Goal: Information Seeking & Learning: Check status

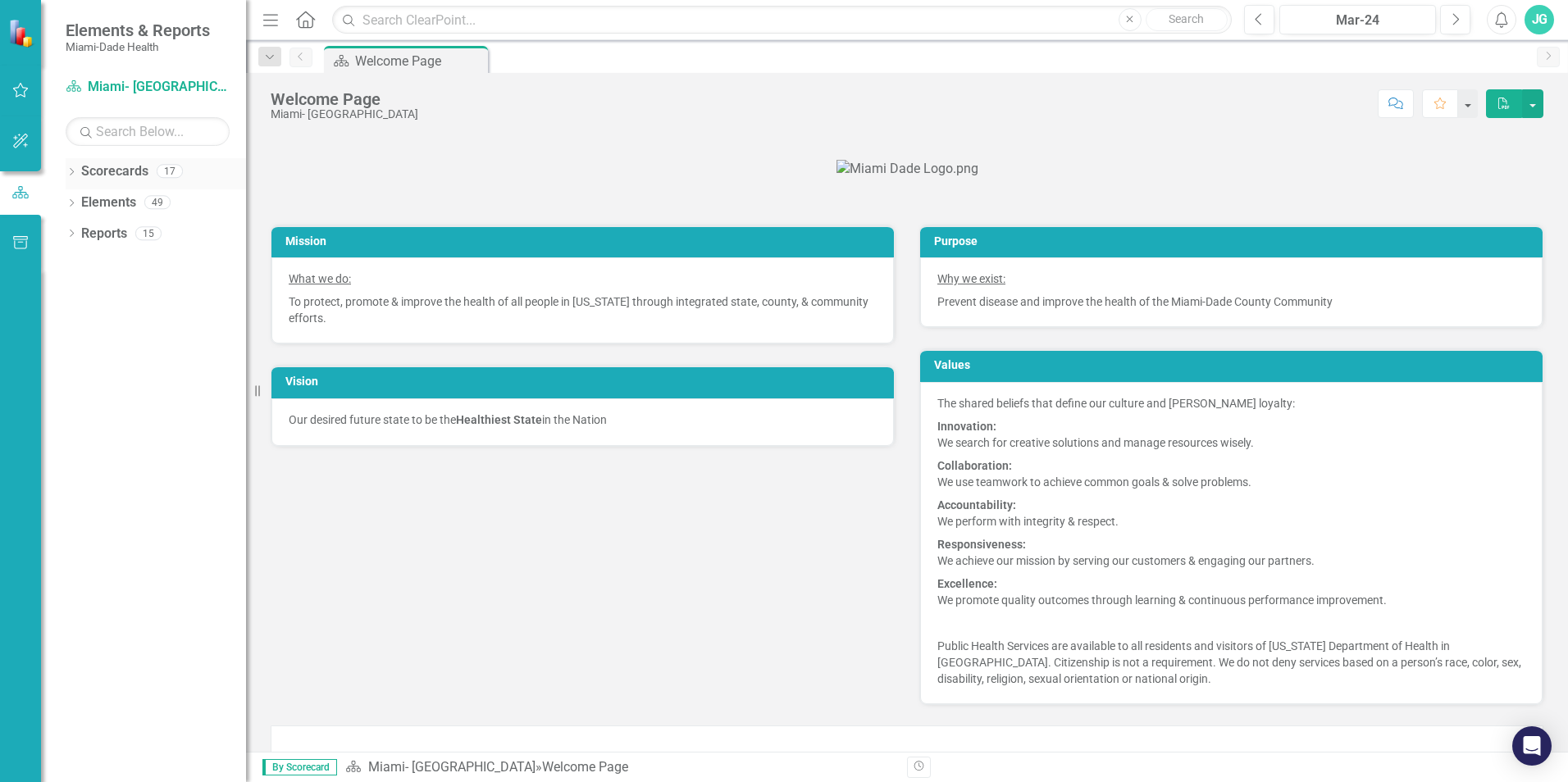
click at [72, 171] on icon "Dropdown" at bounding box center [71, 173] width 12 height 9
click at [80, 198] on icon at bounding box center [80, 201] width 4 height 8
click at [93, 265] on icon "Dropdown" at bounding box center [97, 264] width 13 height 10
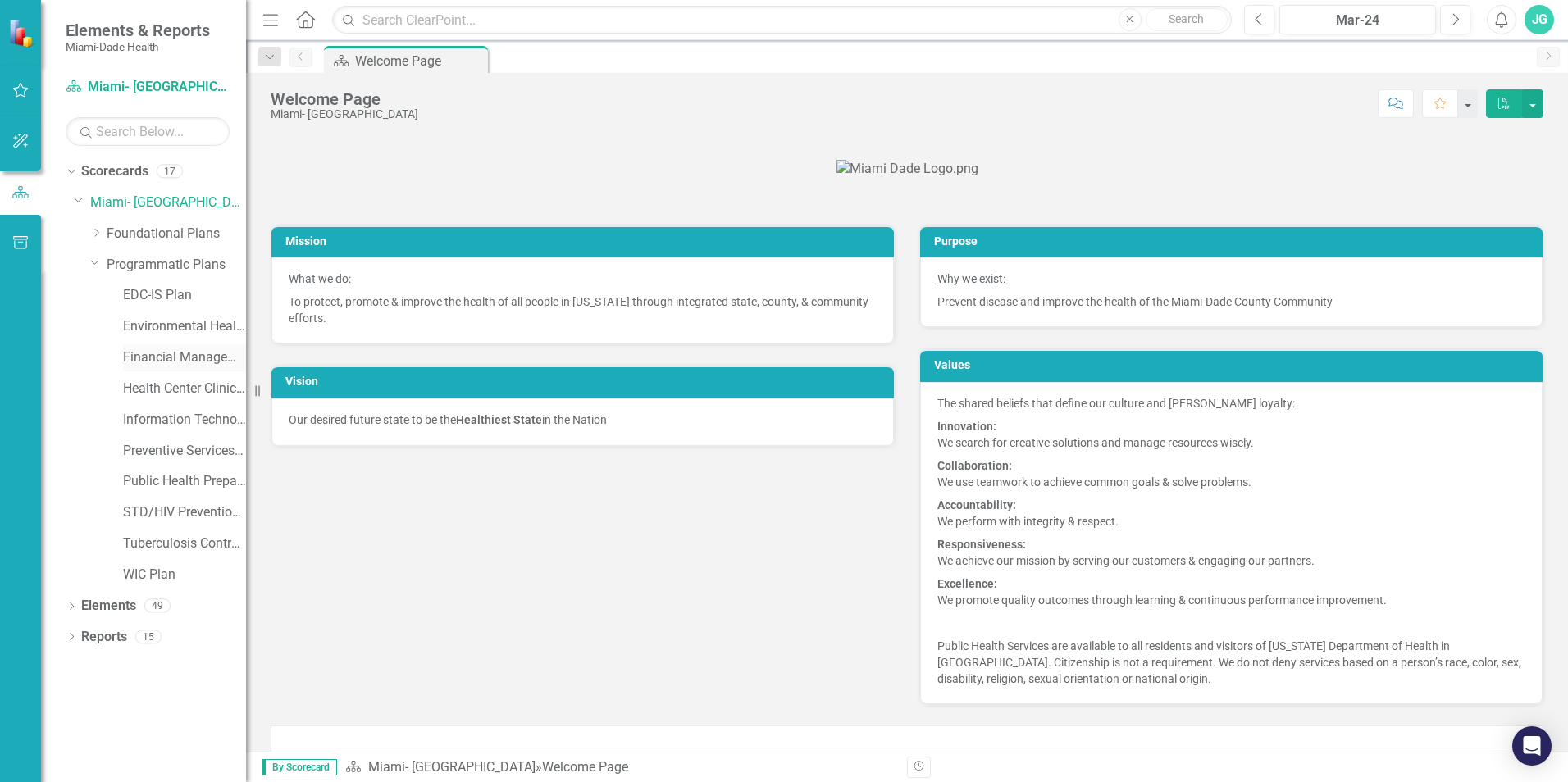
click at [145, 355] on link "Financial Management Plan" at bounding box center [184, 358] width 123 height 19
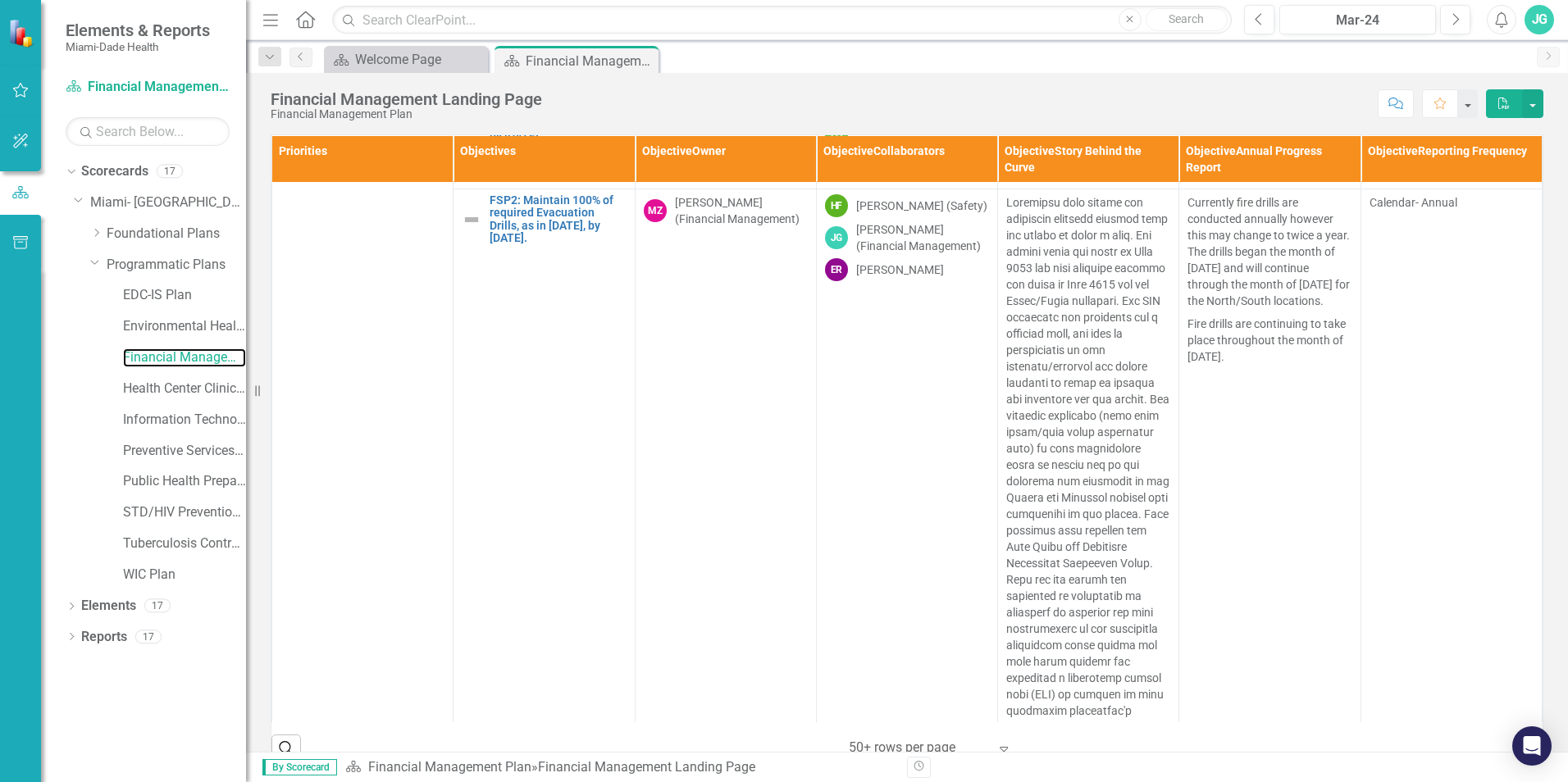
scroll to position [492, 0]
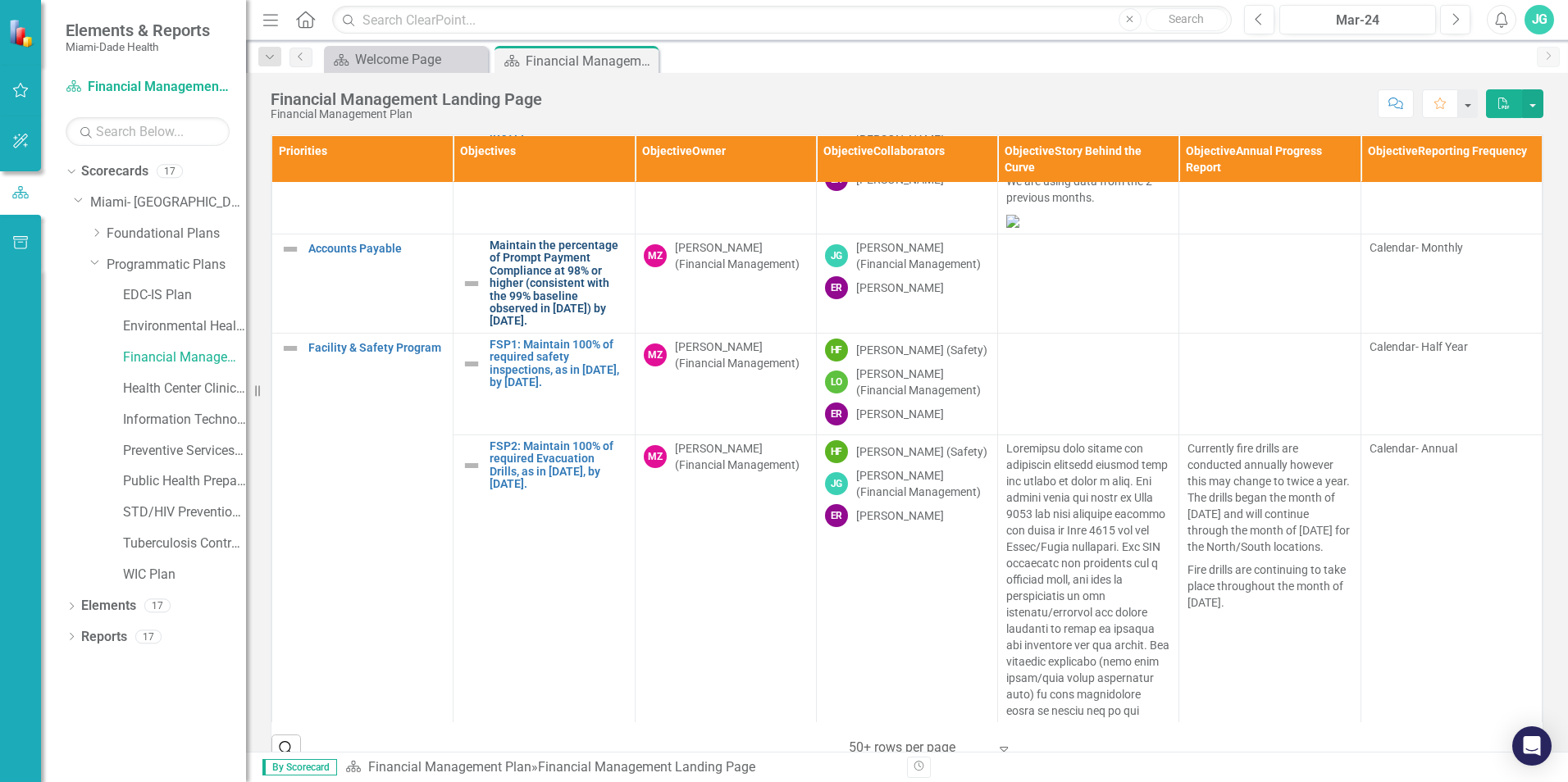
click at [527, 328] on link "Maintain the percentage of Prompt Payment Compliance at 98% or higher (consiste…" at bounding box center [557, 284] width 136 height 89
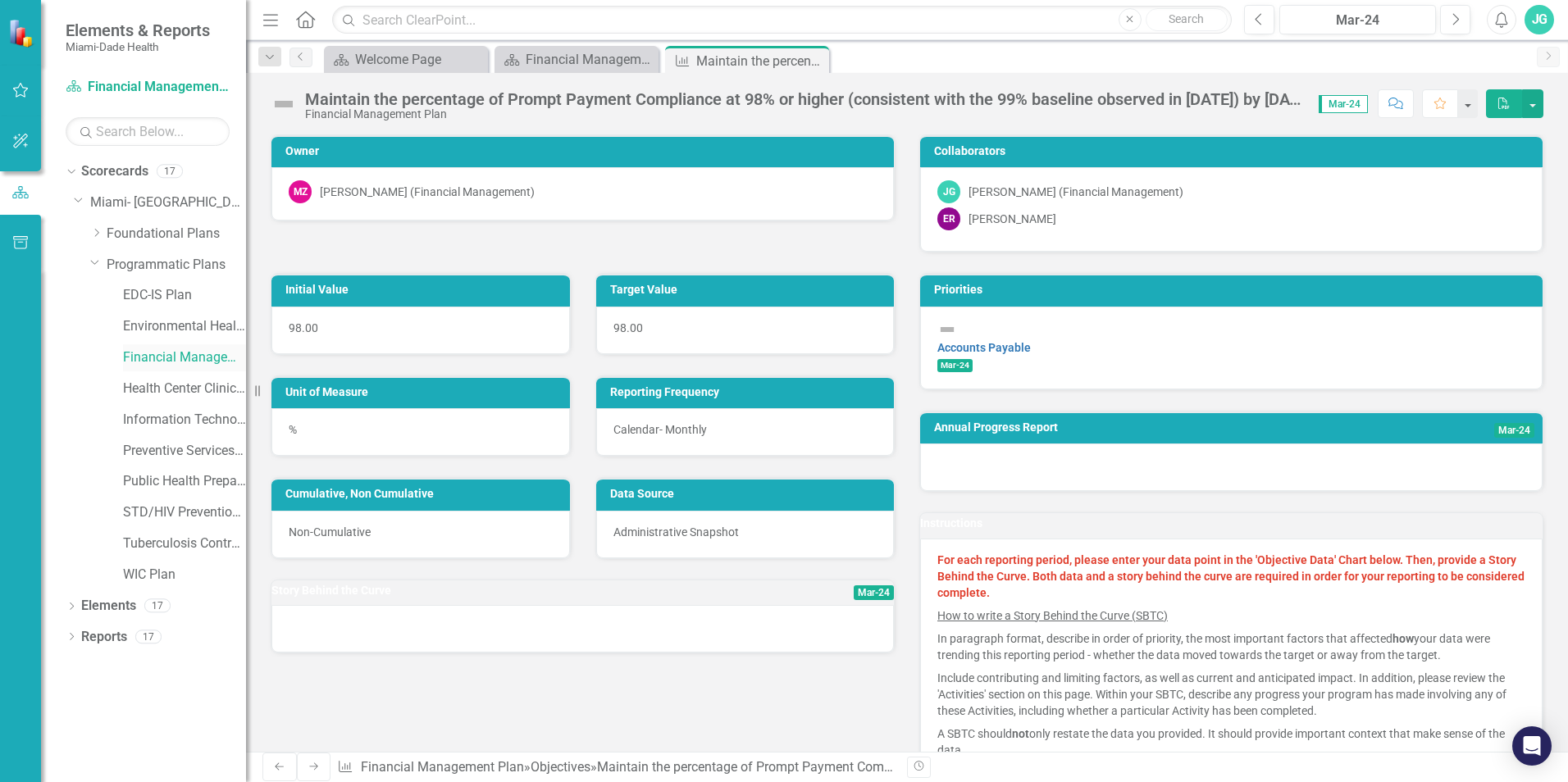
click at [159, 353] on link "Financial Management Plan" at bounding box center [184, 358] width 123 height 19
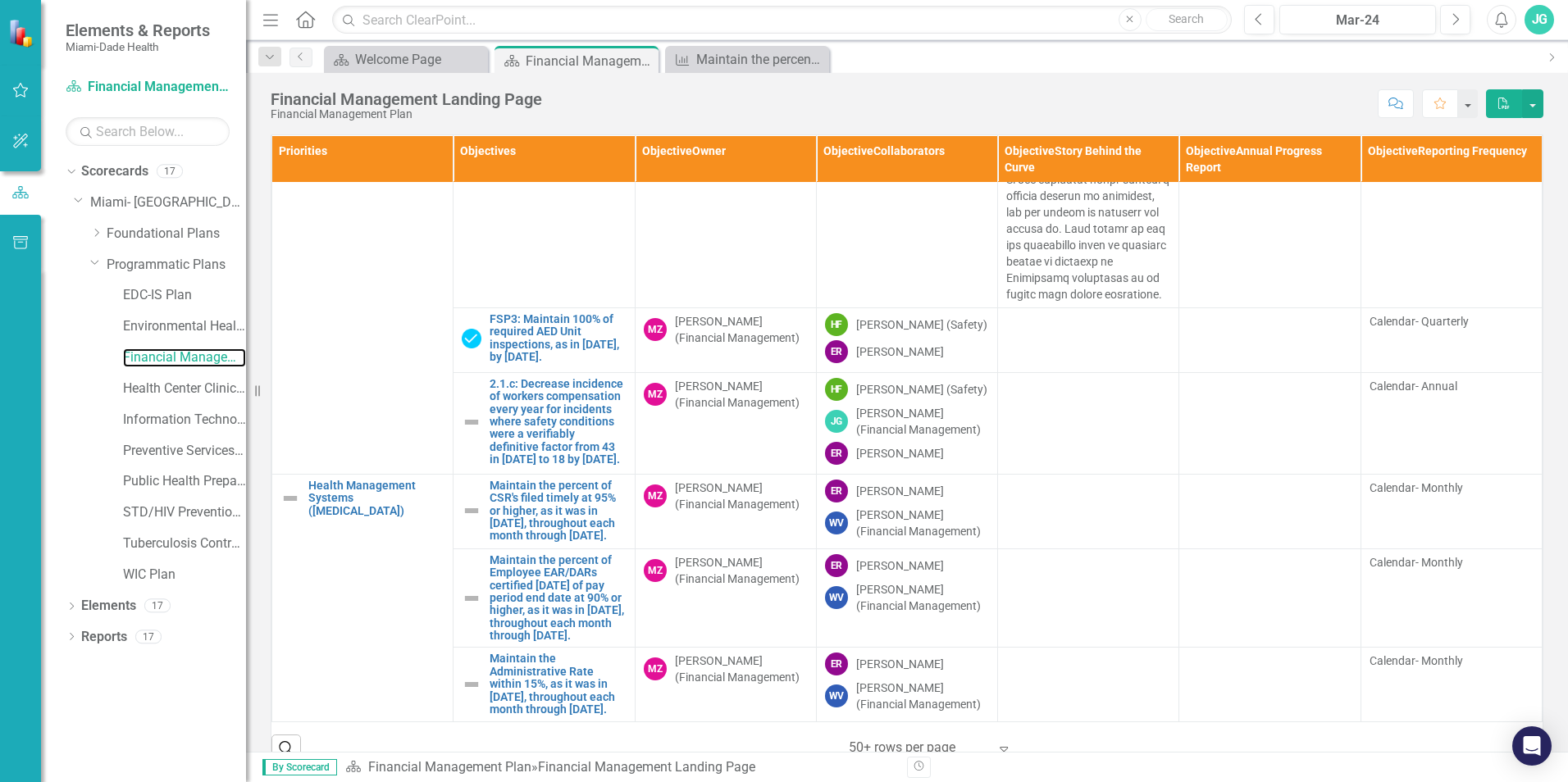
scroll to position [164, 0]
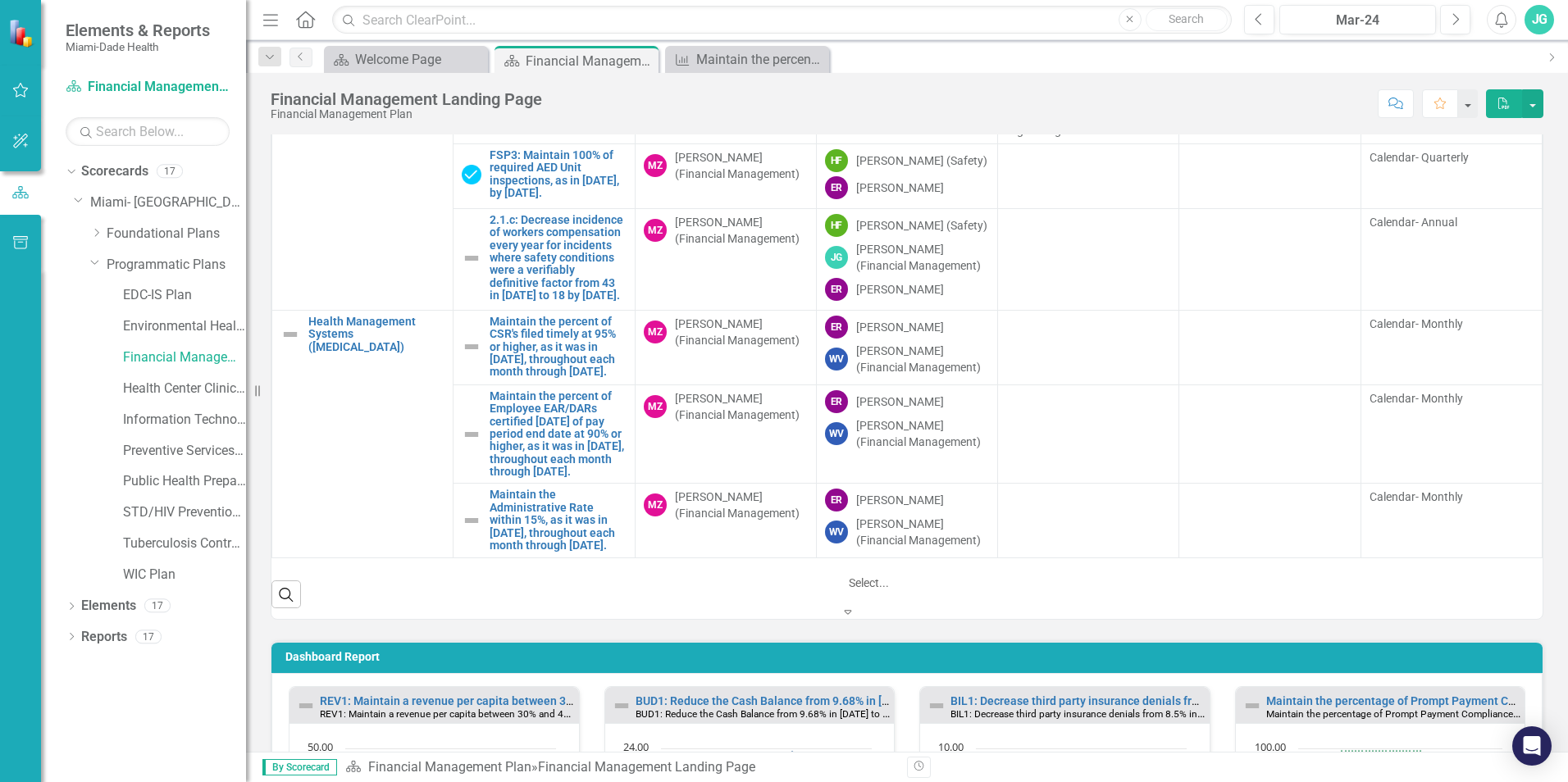
click at [855, 606] on icon "Expand" at bounding box center [847, 612] width 14 height 12
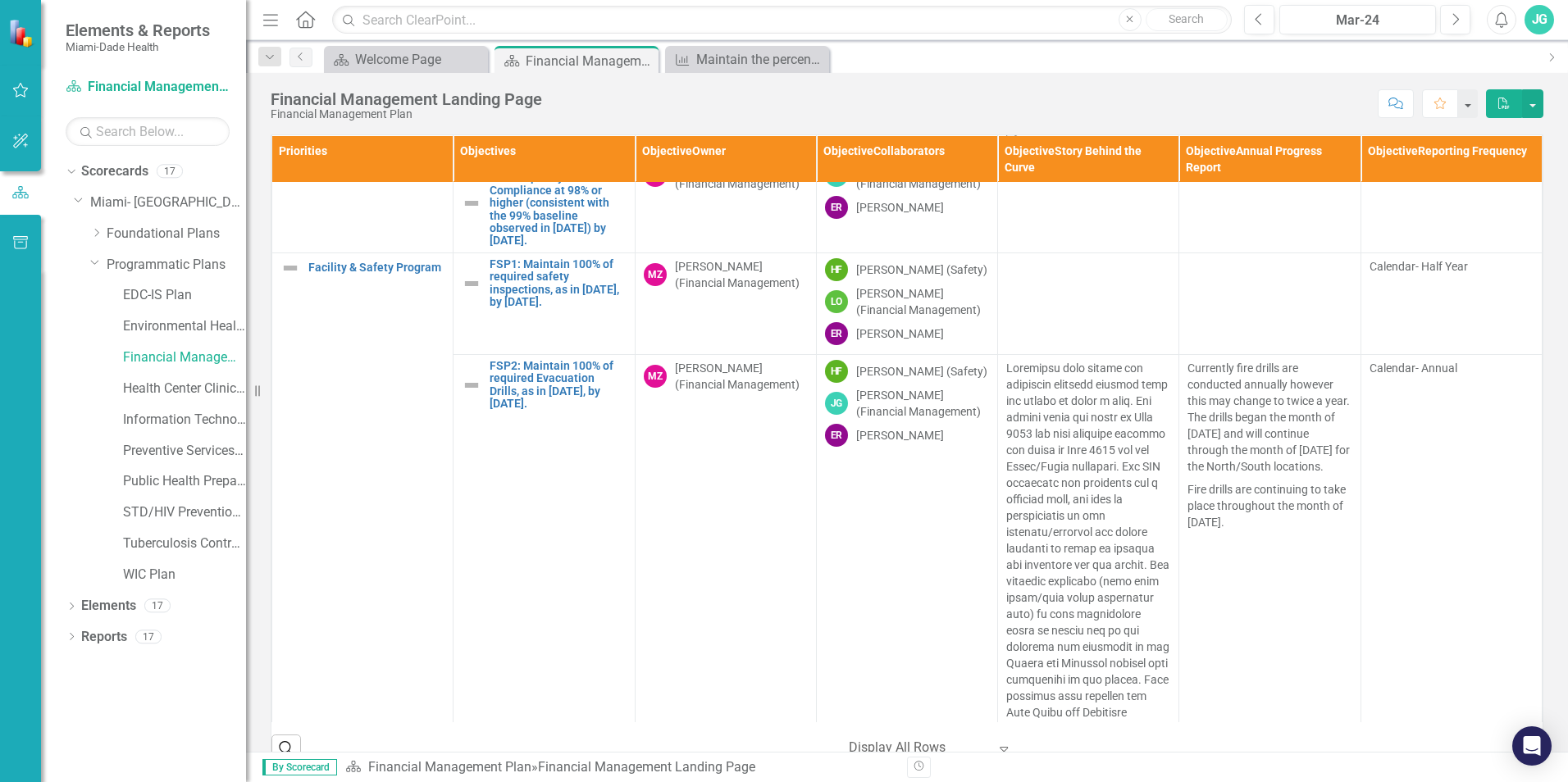
scroll to position [574, 0]
drag, startPoint x: 934, startPoint y: 586, endPoint x: 851, endPoint y: 588, distance: 83.0
click at [851, 445] on div "ER [PERSON_NAME]" at bounding box center [907, 433] width 164 height 23
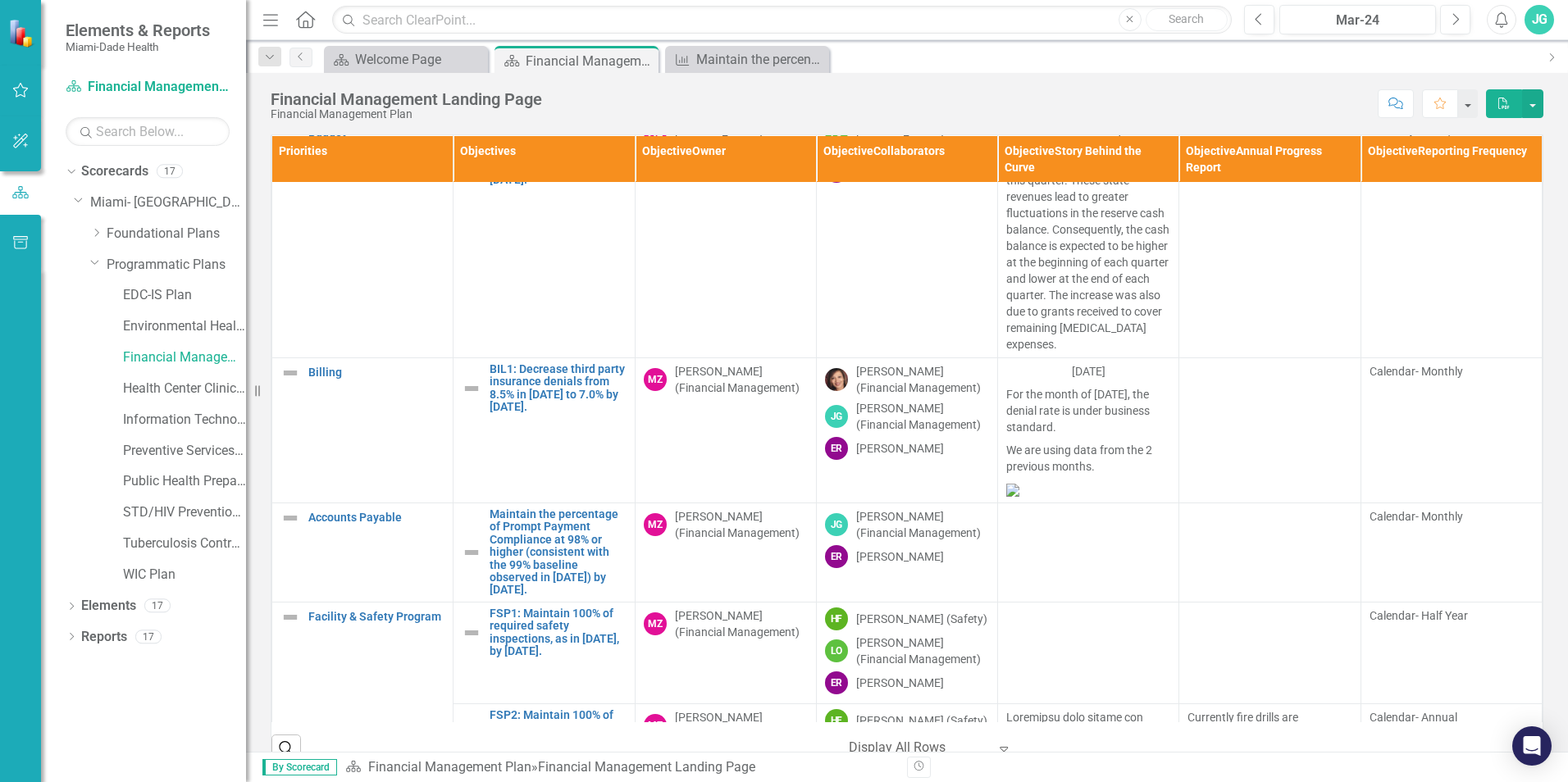
scroll to position [469, 0]
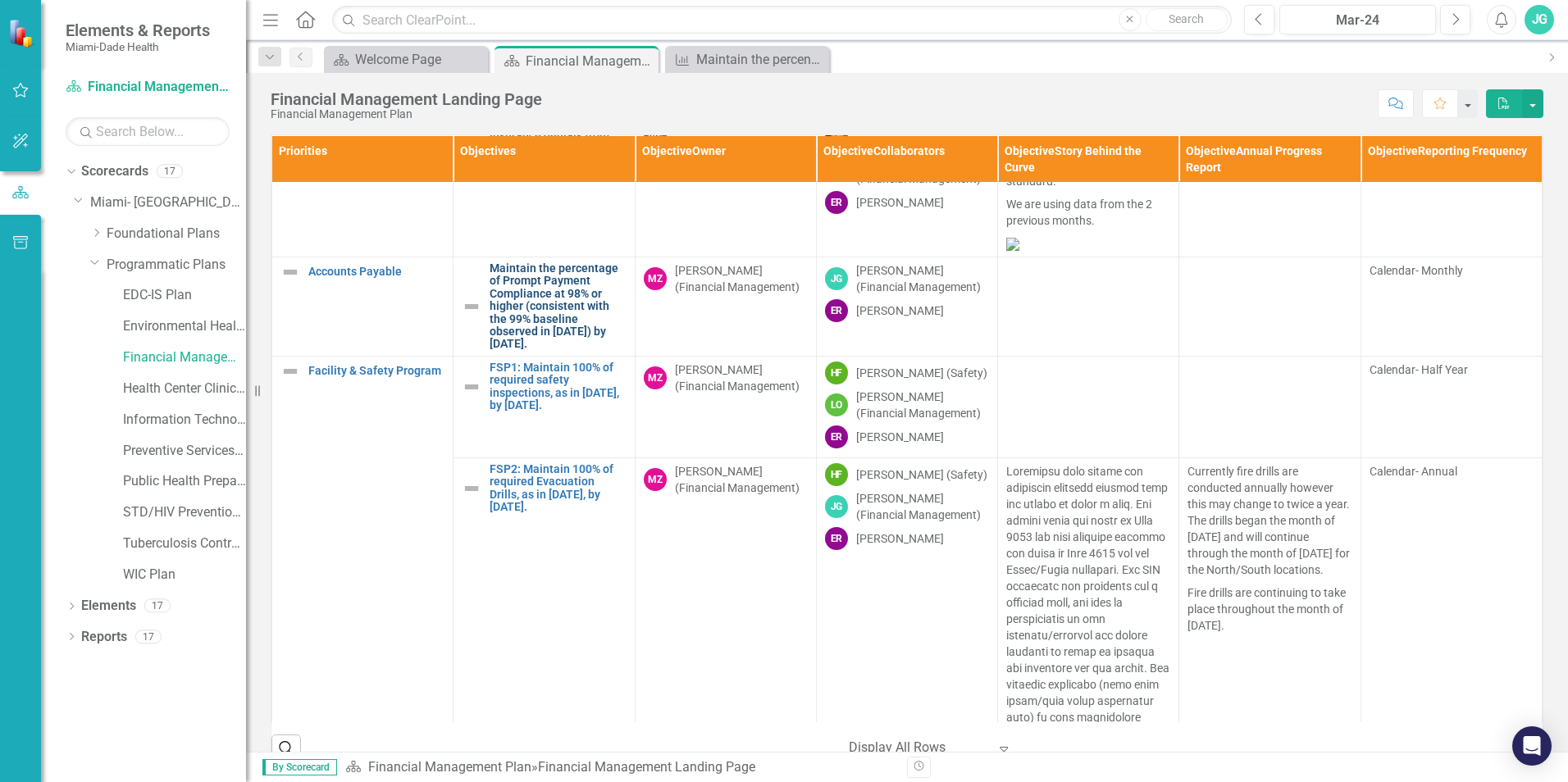
click at [550, 351] on link "Maintain the percentage of Prompt Payment Compliance at 98% or higher (consiste…" at bounding box center [557, 306] width 136 height 89
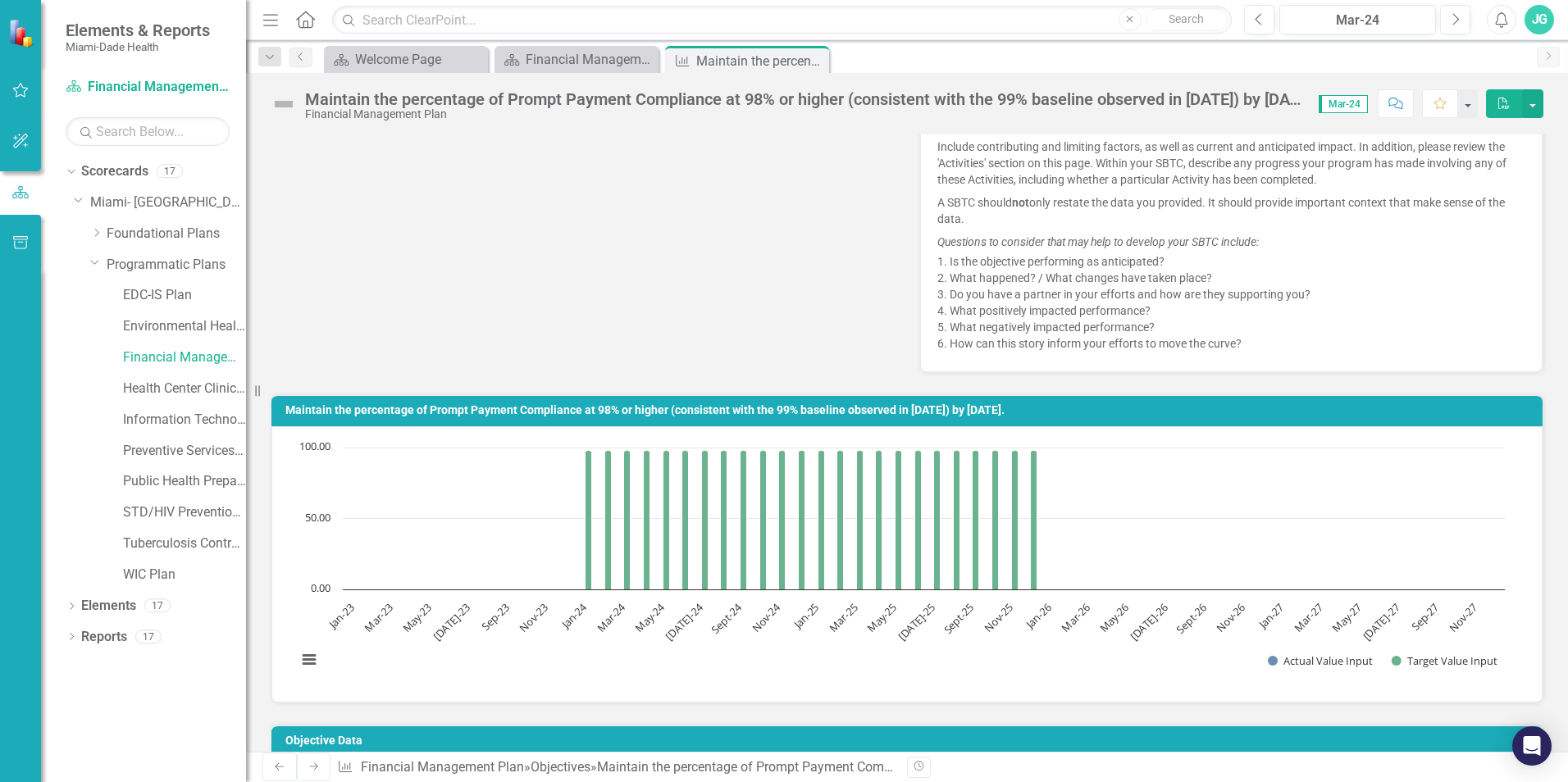
scroll to position [293, 0]
